Goal: Browse casually

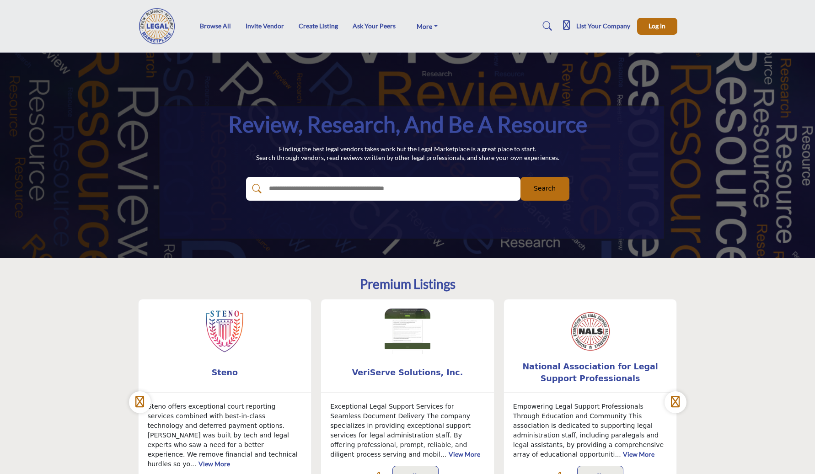
click at [788, 58] on div "Review, Research, and be a Resource Finding the best legal vendors takes work b…" at bounding box center [407, 156] width 815 height 206
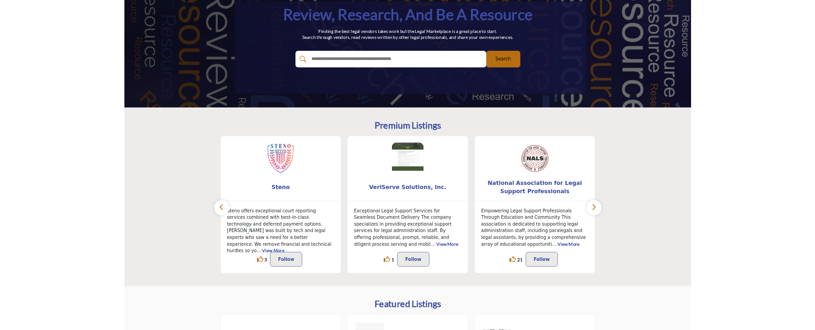
scroll to position [115, 0]
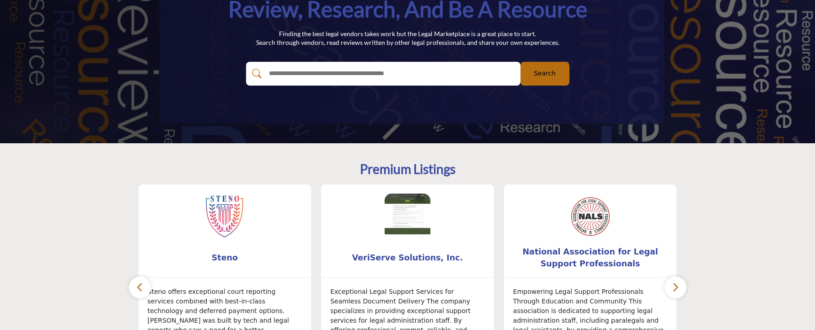
click at [795, 187] on section "Premium Listings Steno ... 3" at bounding box center [407, 271] width 815 height 257
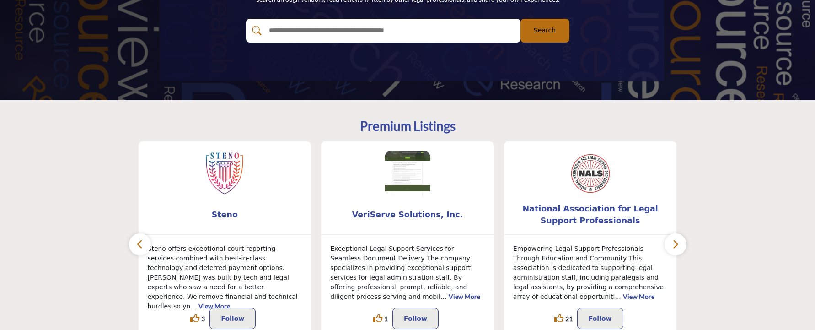
scroll to position [157, 0]
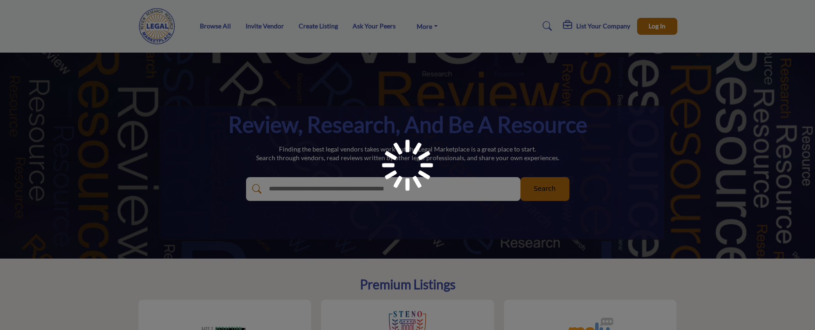
scroll to position [157, 0]
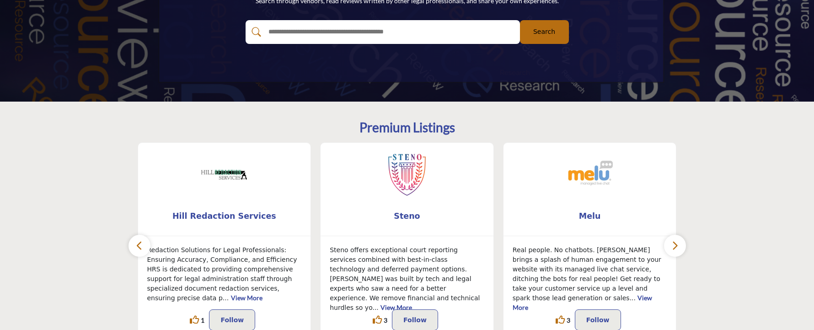
click at [128, 115] on section "Premium Listings ... 1 1 ..." at bounding box center [407, 230] width 814 height 257
